Goal: Task Accomplishment & Management: Use online tool/utility

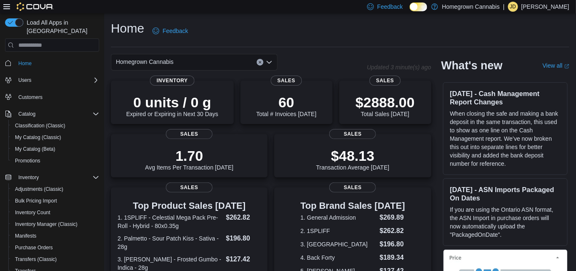
click at [201, 65] on div "Homegrown Cannabis" at bounding box center [194, 62] width 167 height 17
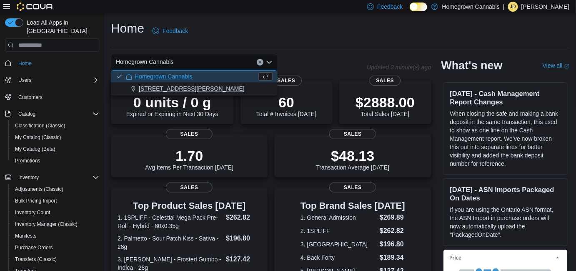
click at [185, 86] on span "[STREET_ADDRESS][PERSON_NAME]" at bounding box center [192, 88] width 106 height 8
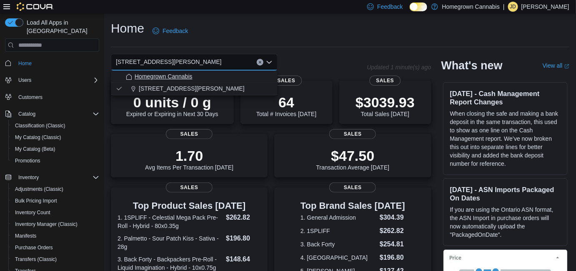
click at [185, 77] on span "Homegrown Cannabis" at bounding box center [164, 76] width 58 height 8
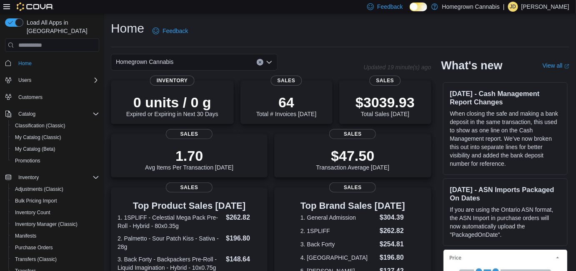
click at [188, 58] on div "Homegrown Cannabis Combo box. Selected. Homegrown Cannabis. Press Backspace to …" at bounding box center [194, 62] width 167 height 17
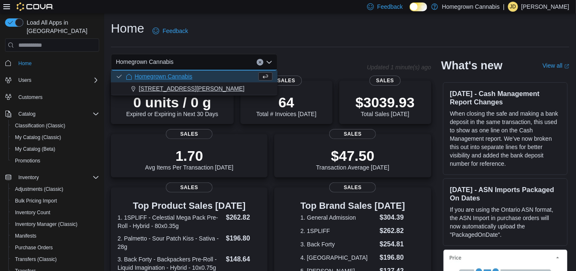
click at [180, 91] on span "[STREET_ADDRESS][PERSON_NAME]" at bounding box center [192, 88] width 106 height 8
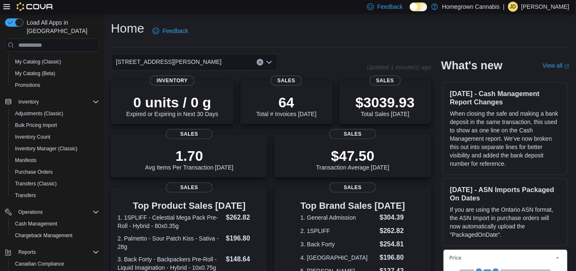
scroll to position [124, 0]
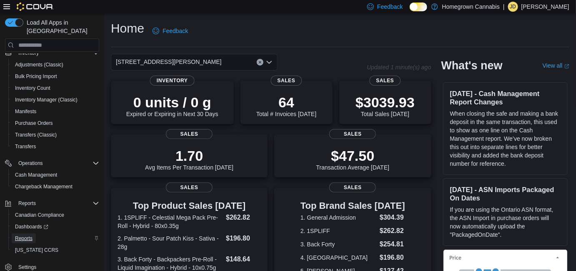
click at [31, 235] on span "Reports" at bounding box center [24, 238] width 18 height 7
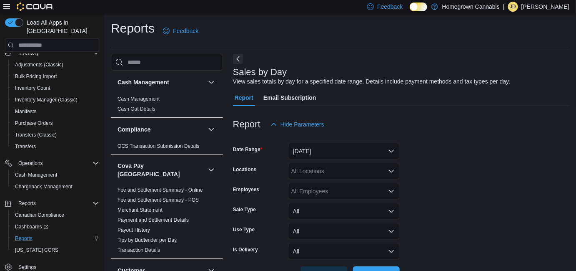
scroll to position [19, 0]
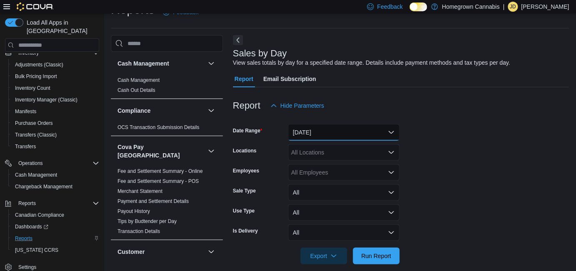
click at [318, 128] on button "[DATE]" at bounding box center [344, 132] width 112 height 17
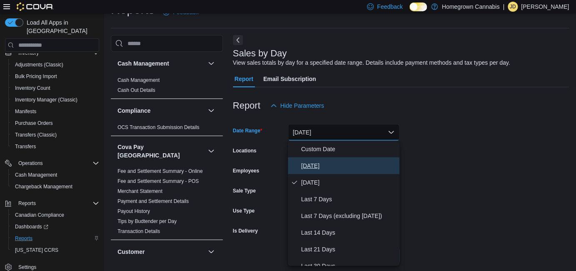
click at [327, 166] on span "[DATE]" at bounding box center [348, 165] width 95 height 10
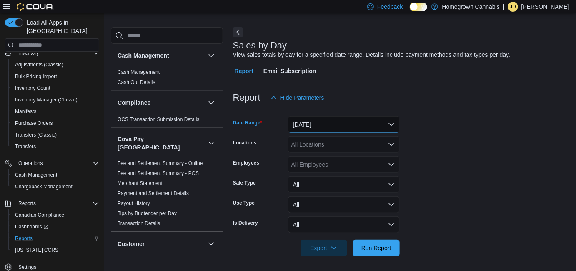
scroll to position [29, 0]
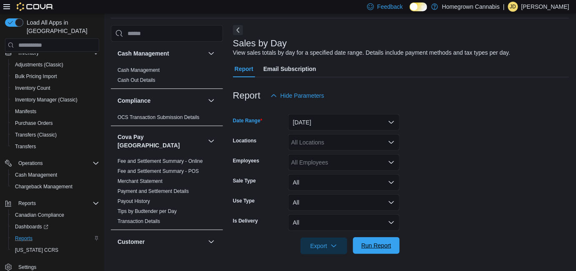
click at [376, 245] on span "Run Report" at bounding box center [376, 245] width 30 height 8
click at [320, 247] on span "Export" at bounding box center [320, 245] width 37 height 17
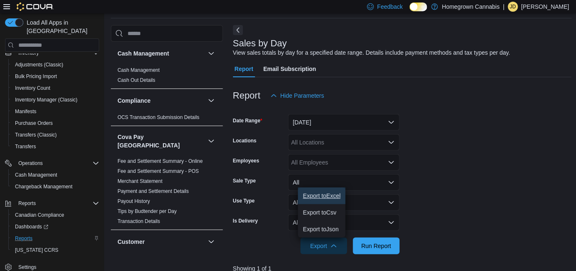
click at [323, 196] on span "Export to Excel" at bounding box center [322, 195] width 38 height 7
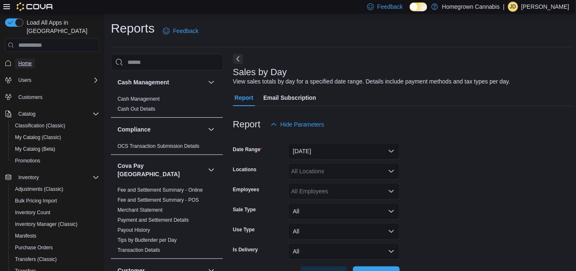
click at [28, 60] on span "Home" at bounding box center [24, 63] width 13 height 7
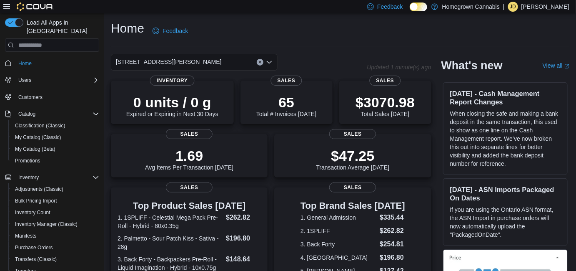
click at [205, 58] on div "[STREET_ADDRESS][PERSON_NAME]" at bounding box center [194, 62] width 167 height 17
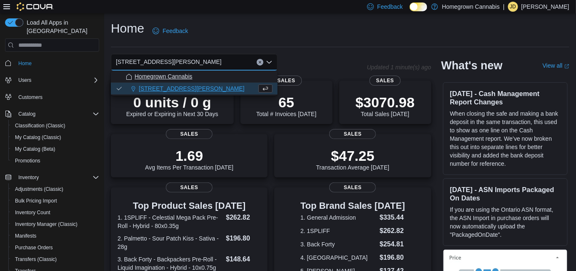
click at [191, 76] on span "Homegrown Cannabis" at bounding box center [164, 76] width 58 height 8
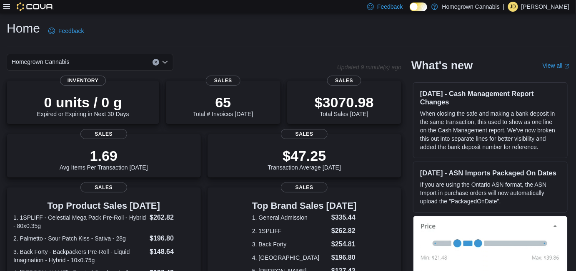
click at [8, 8] on icon at bounding box center [6, 6] width 7 height 7
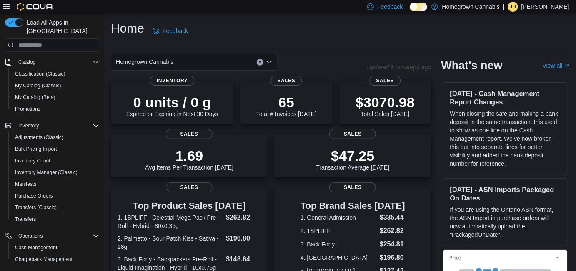
scroll to position [113, 0]
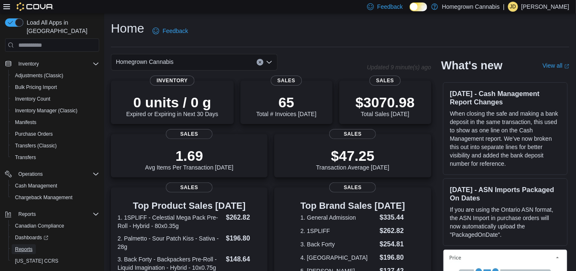
drag, startPoint x: 33, startPoint y: 241, endPoint x: 102, endPoint y: 208, distance: 76.7
click at [33, 244] on link "Reports" at bounding box center [24, 249] width 24 height 10
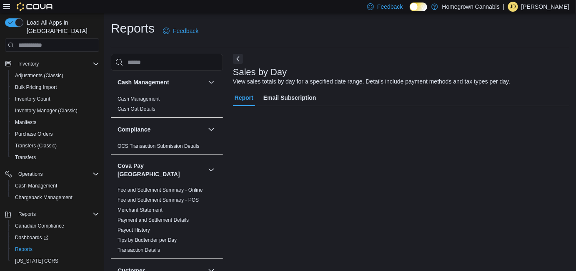
scroll to position [113, 0]
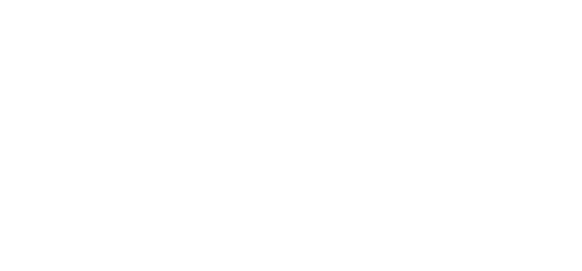
click at [308, 3] on html at bounding box center [291, 1] width 582 height 3
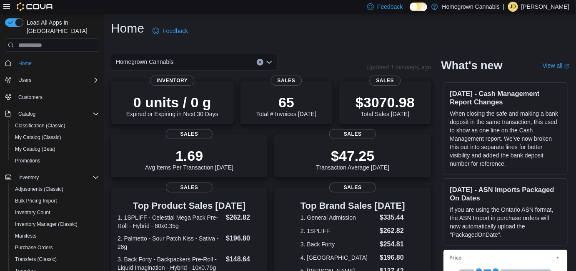
scroll to position [124, 0]
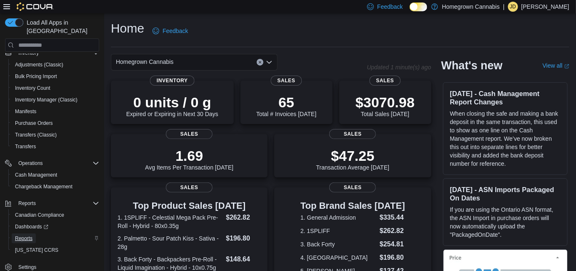
click at [23, 233] on span "Reports" at bounding box center [24, 238] width 18 height 10
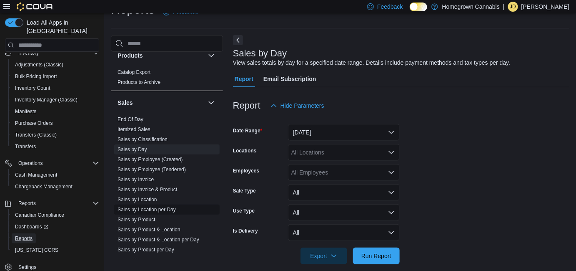
scroll to position [606, 0]
click at [123, 146] on link "Sales by Day" at bounding box center [133, 149] width 30 height 6
click at [332, 133] on button "[DATE]" at bounding box center [344, 132] width 112 height 17
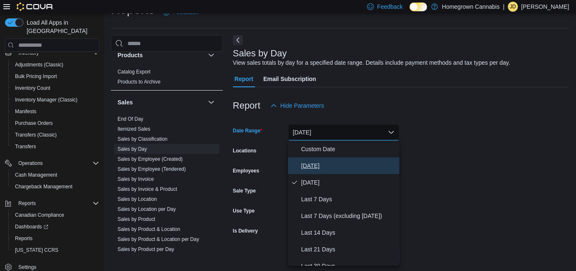
click at [316, 168] on span "[DATE]" at bounding box center [348, 165] width 95 height 10
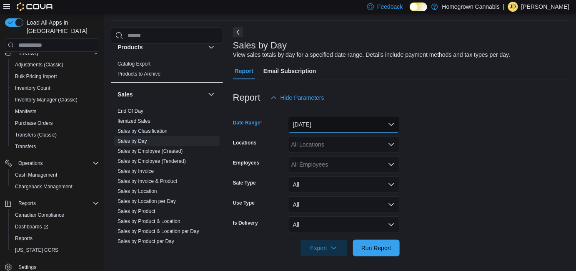
scroll to position [29, 0]
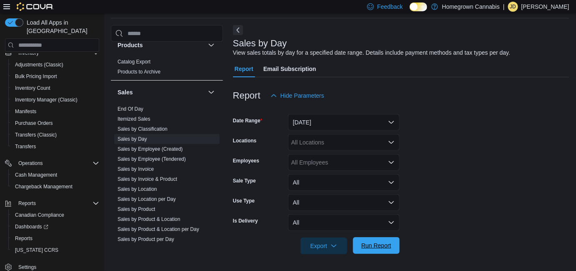
click at [374, 240] on span "Run Report" at bounding box center [376, 245] width 37 height 17
click at [321, 249] on span "Export" at bounding box center [324, 245] width 37 height 17
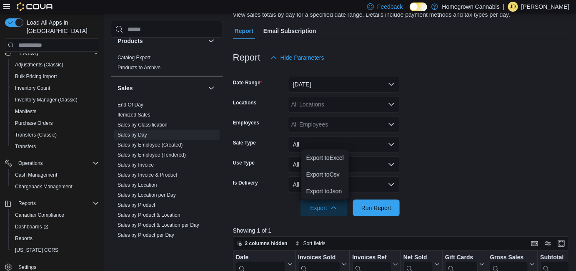
click at [448, 179] on form "Date Range Today Locations All Locations Employees All Employees Sale Type All …" at bounding box center [402, 141] width 339 height 150
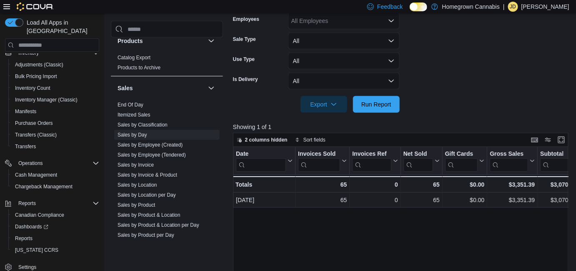
scroll to position [180, 0]
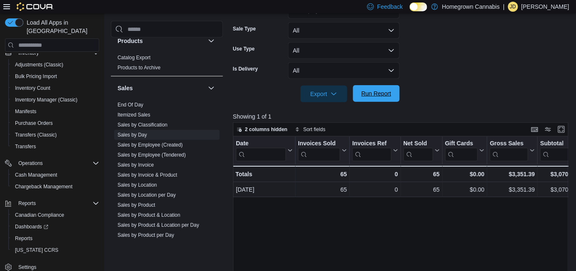
click at [379, 94] on span "Run Report" at bounding box center [376, 93] width 30 height 8
click at [323, 94] on span "Export" at bounding box center [324, 93] width 37 height 17
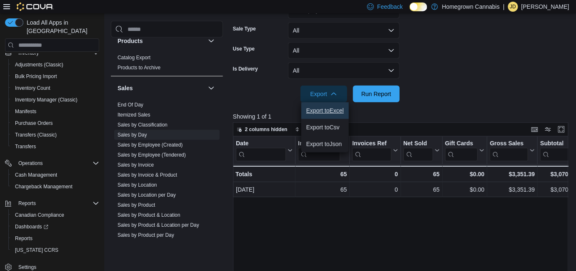
click at [332, 108] on span "Export to Excel" at bounding box center [325, 110] width 38 height 7
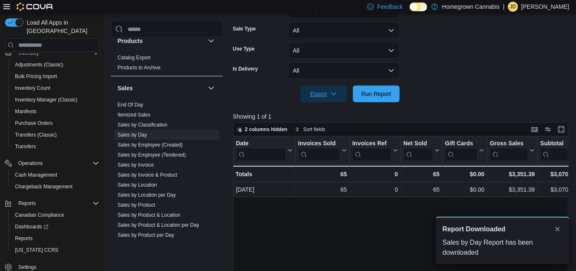
scroll to position [0, 0]
